Goal: Task Accomplishment & Management: Use online tool/utility

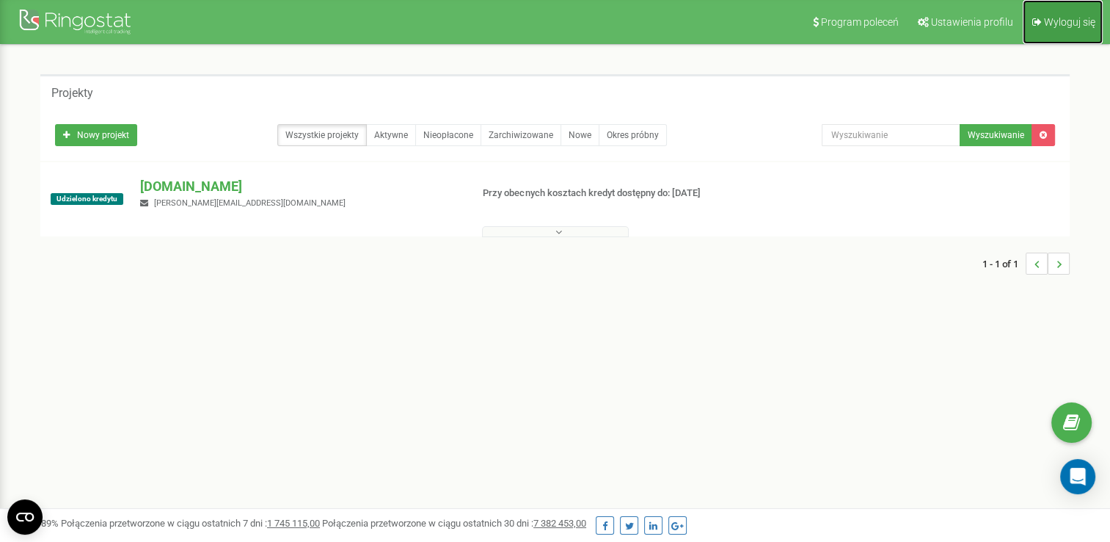
click at [1051, 21] on span "Wyloguj się" at bounding box center [1069, 22] width 51 height 12
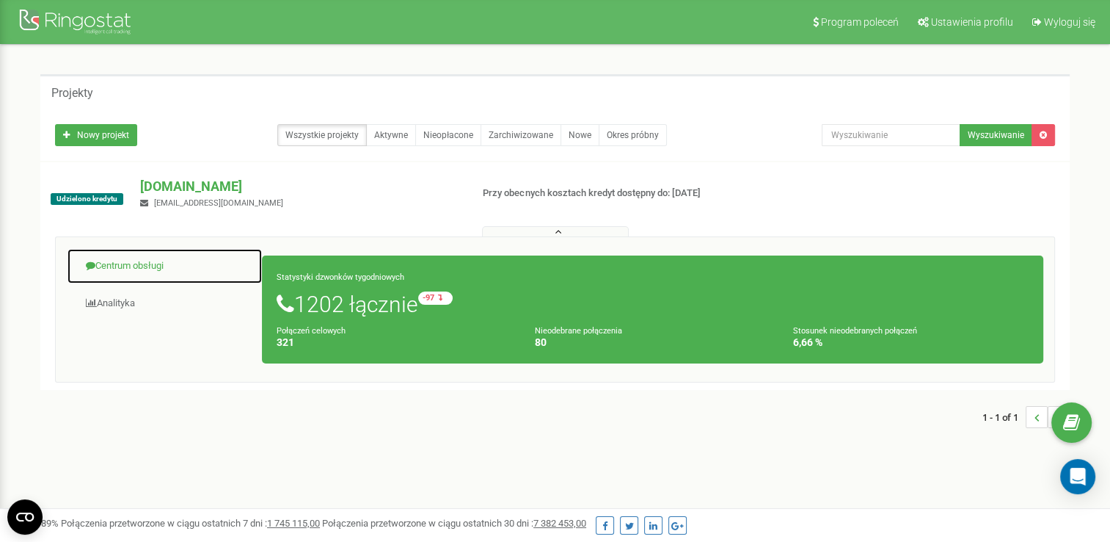
click at [132, 266] on link "Centrum obsługi" at bounding box center [165, 266] width 196 height 36
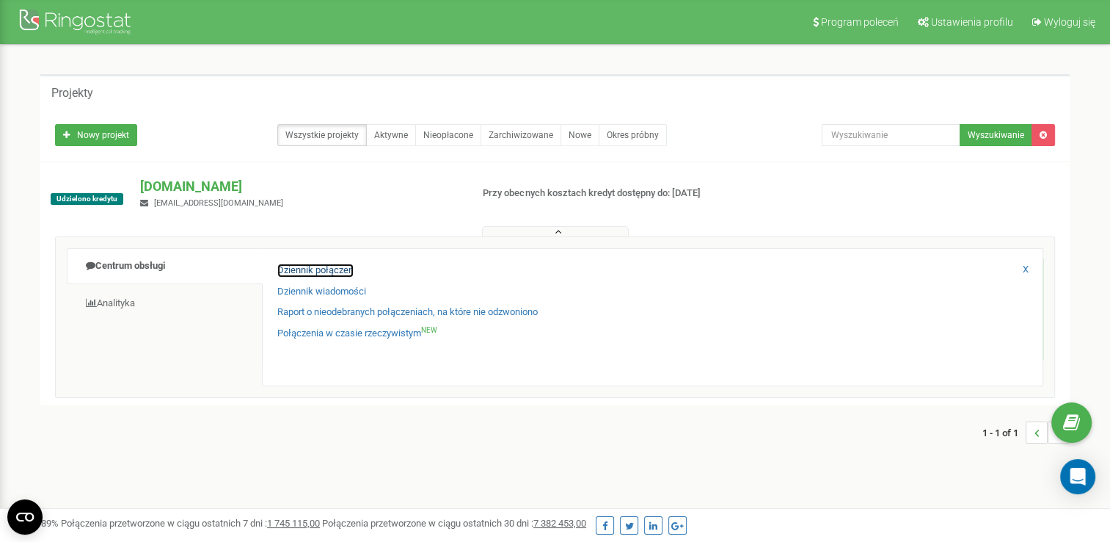
click at [291, 274] on link "Dziennik połączeń" at bounding box center [315, 270] width 76 height 14
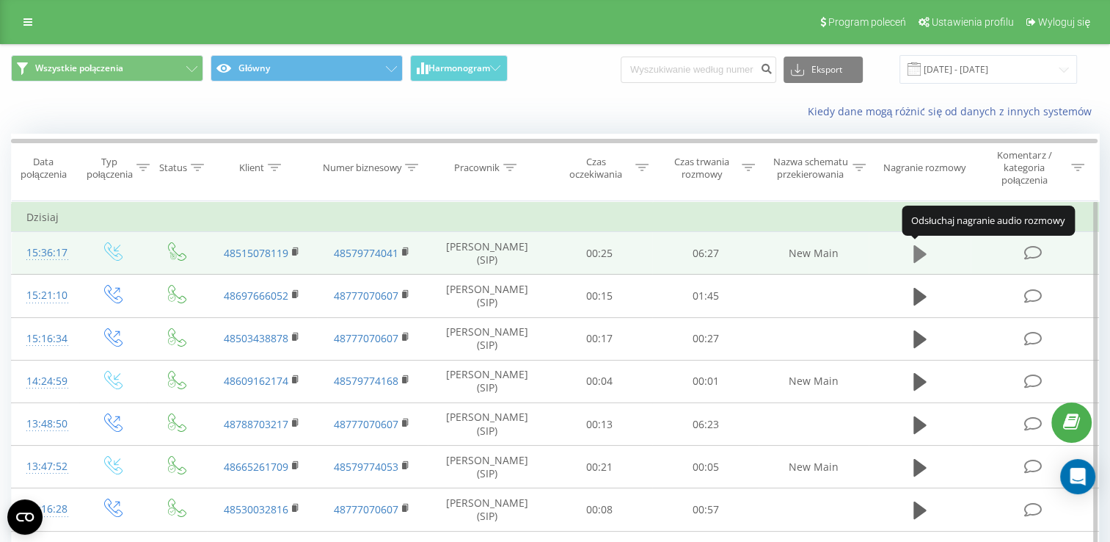
click at [921, 252] on icon at bounding box center [920, 254] width 13 height 18
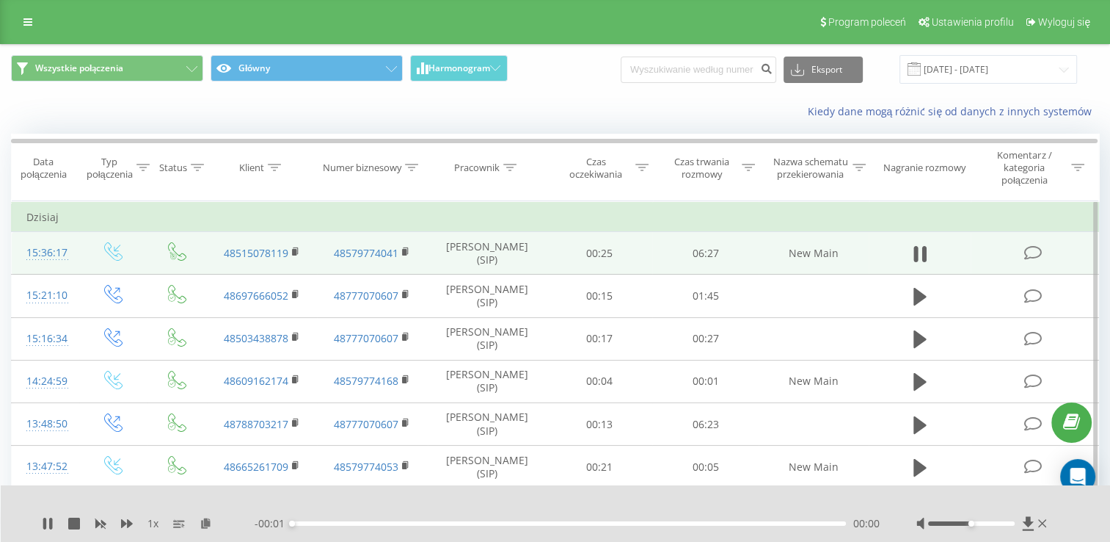
click at [312, 521] on div "00:00" at bounding box center [569, 523] width 554 height 4
click at [330, 524] on div "00:15" at bounding box center [569, 523] width 554 height 4
click at [54, 520] on div "1 x" at bounding box center [148, 523] width 213 height 15
click at [49, 522] on icon at bounding box center [50, 523] width 3 height 12
click at [292, 254] on rect at bounding box center [294, 252] width 4 height 7
